Goal: Task Accomplishment & Management: Complete application form

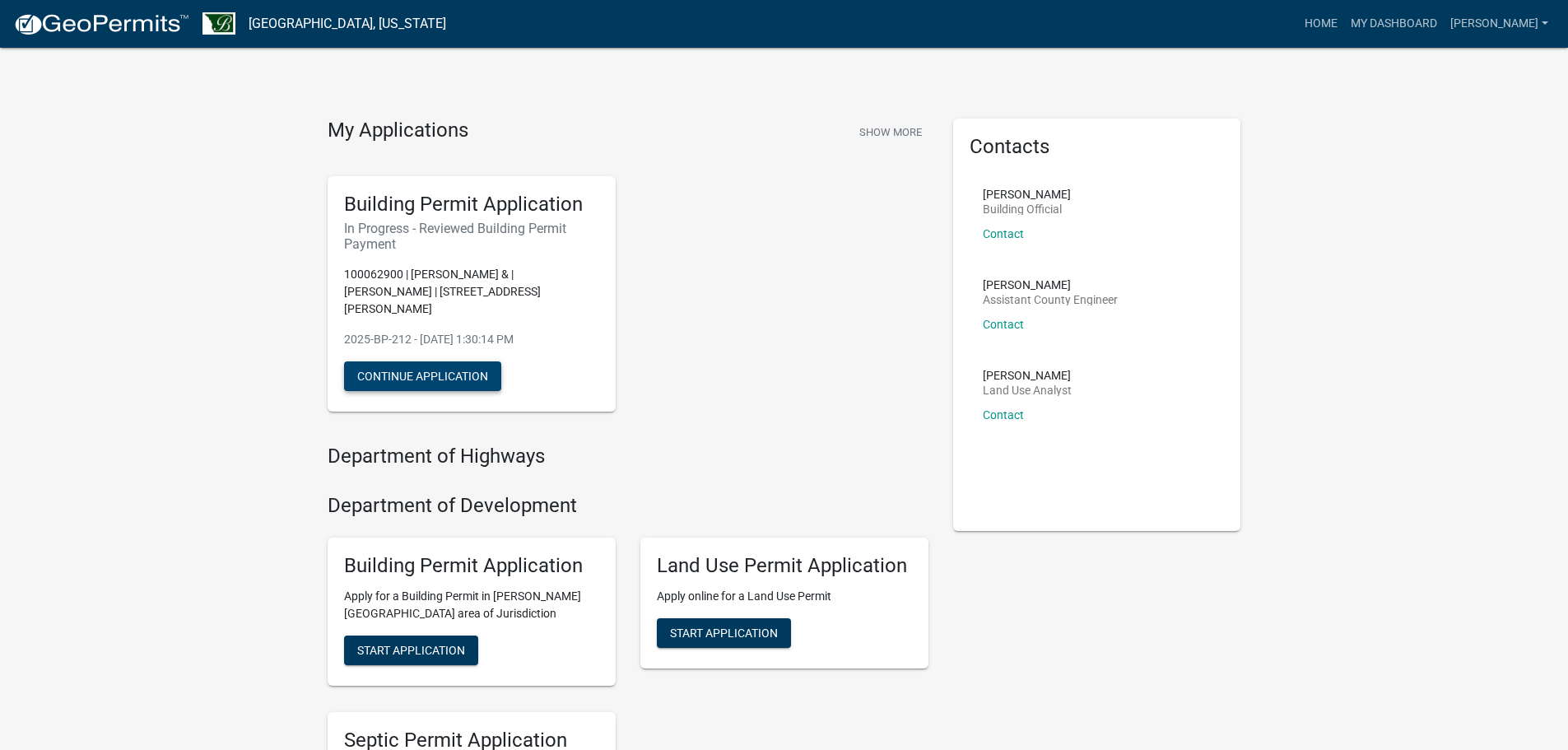
click at [439, 362] on button "Continue Application" at bounding box center [422, 376] width 157 height 29
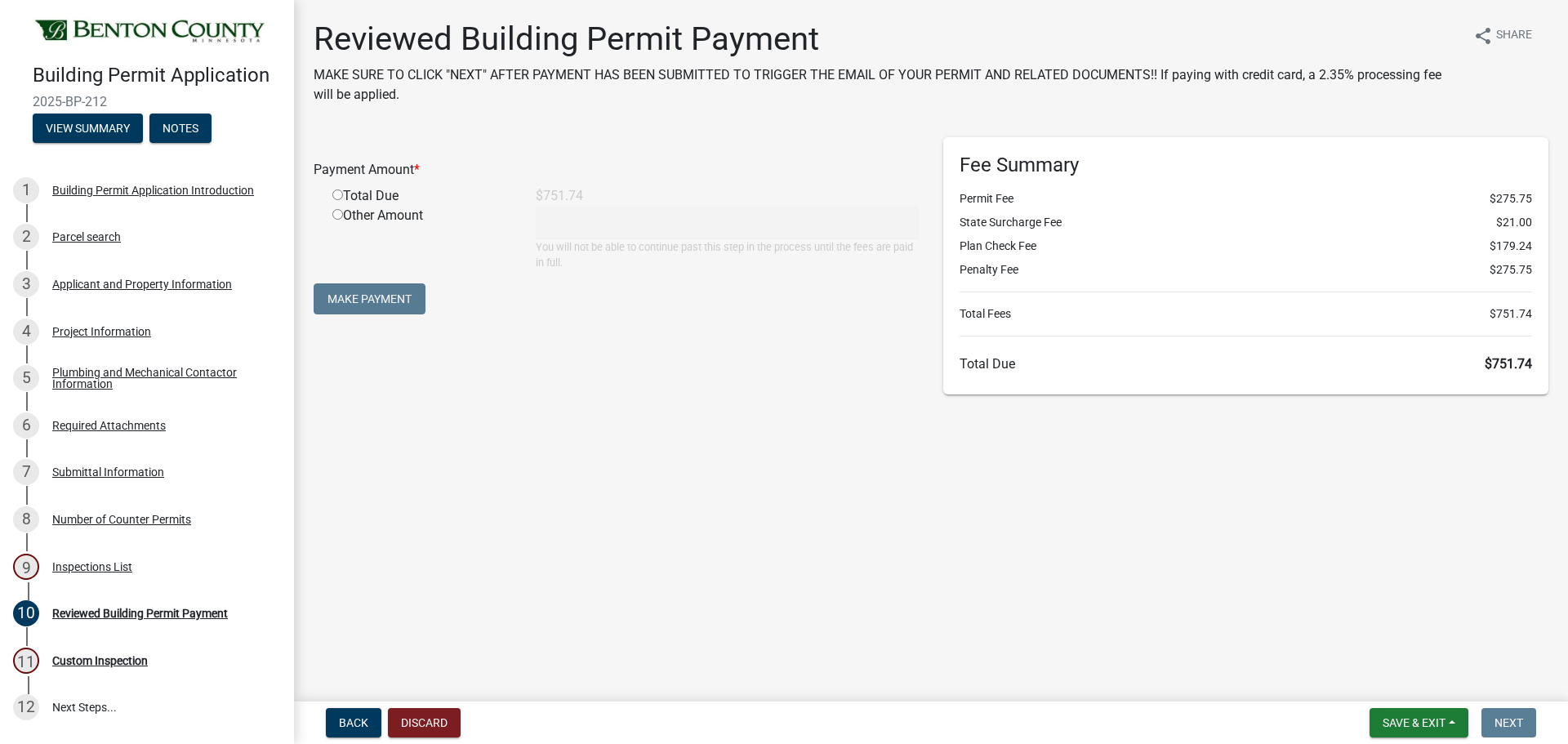
click at [338, 196] on input "radio" at bounding box center [337, 194] width 11 height 11
radio input "true"
type input "751.74"
click at [385, 300] on button "Make Payment" at bounding box center [370, 299] width 112 height 31
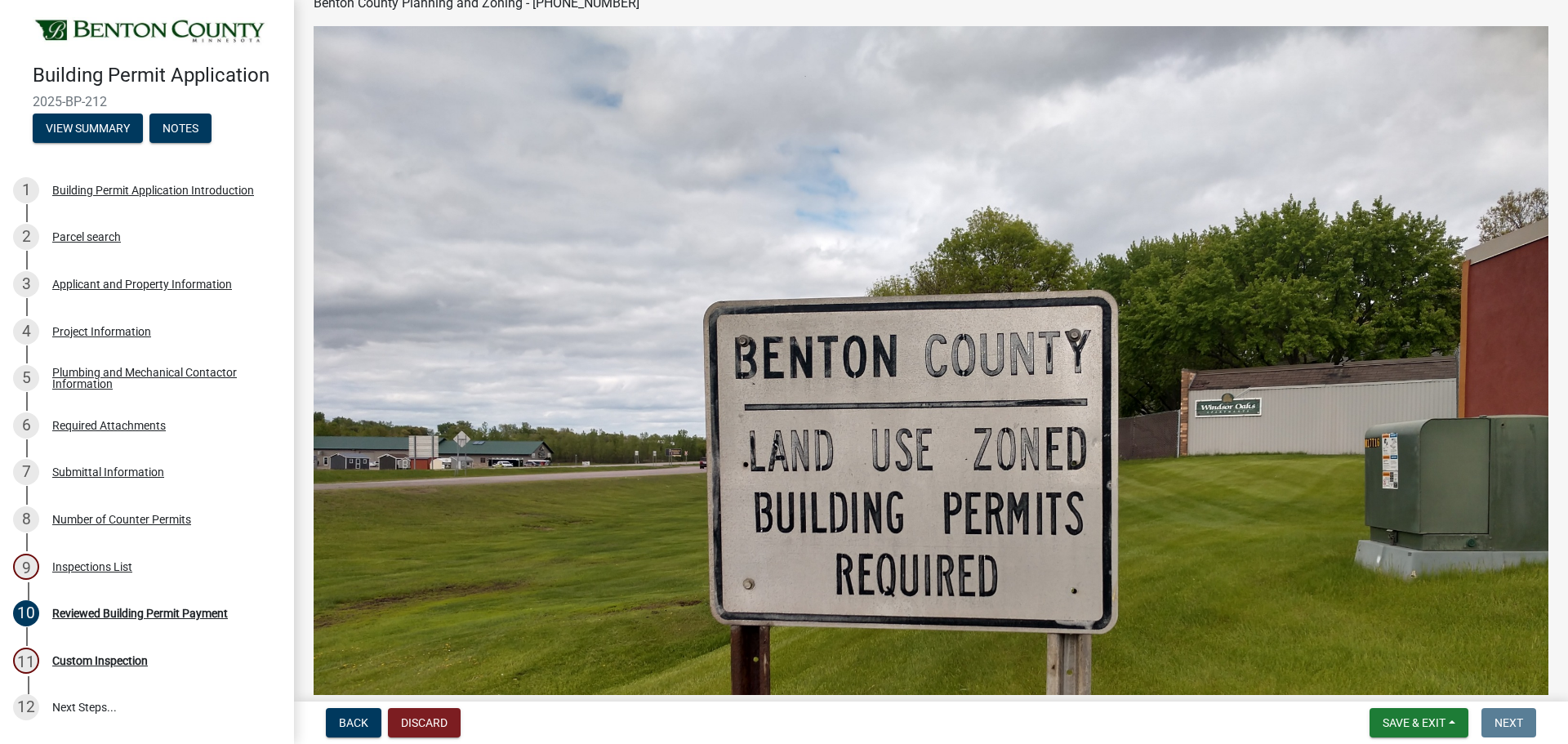
scroll to position [571, 0]
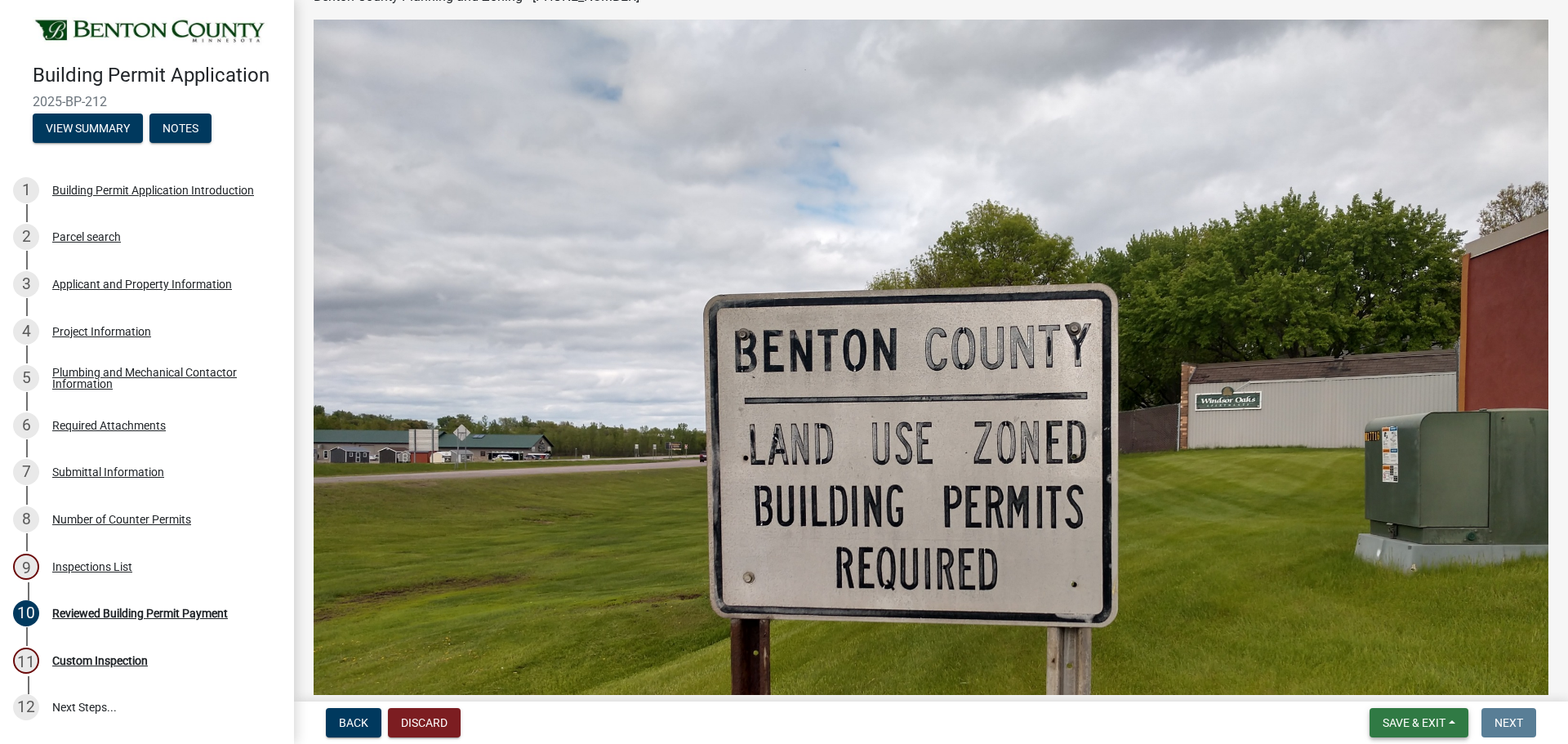
click at [1415, 722] on span "Save & Exit" at bounding box center [1414, 723] width 62 height 13
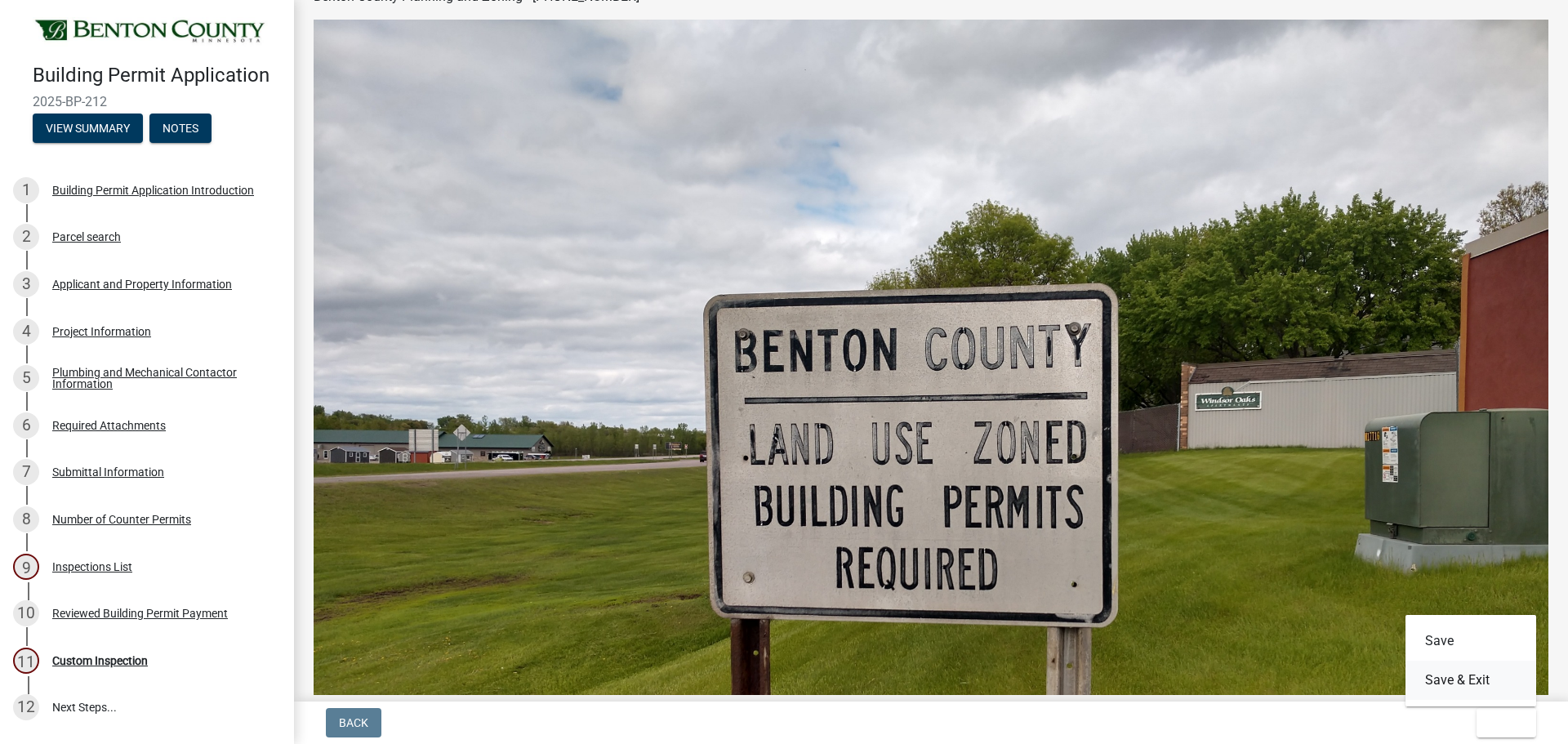
click at [1476, 682] on button "Save & Exit" at bounding box center [1471, 681] width 131 height 39
